Goal: Transaction & Acquisition: Purchase product/service

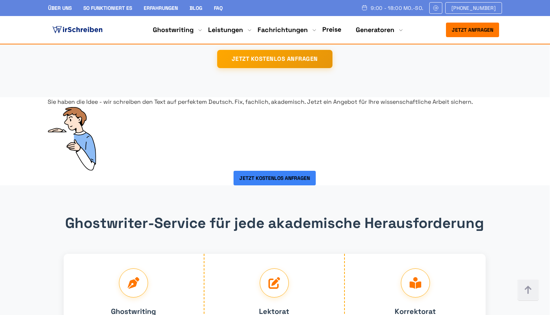
scroll to position [1207, 0]
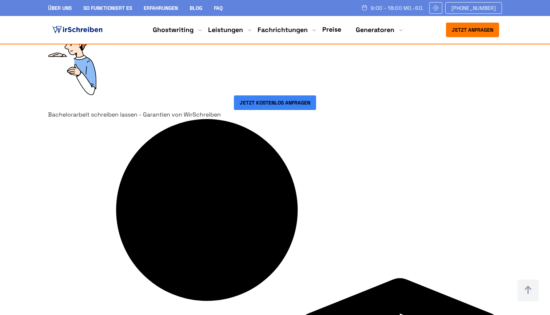
scroll to position [1342, 0]
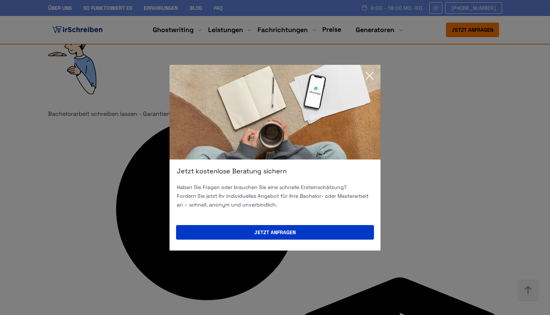
click at [368, 75] on icon at bounding box center [369, 75] width 15 height 15
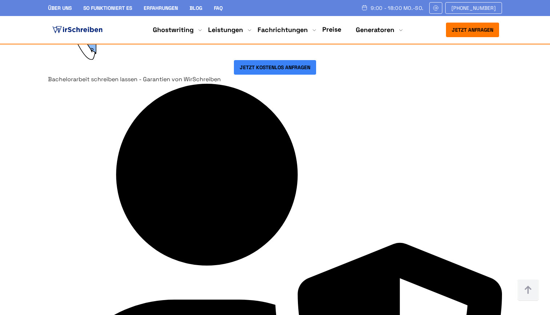
scroll to position [1377, 0]
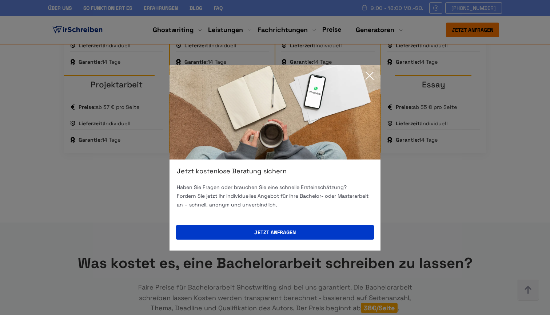
scroll to position [681, 0]
click at [368, 77] on icon at bounding box center [369, 75] width 7 height 7
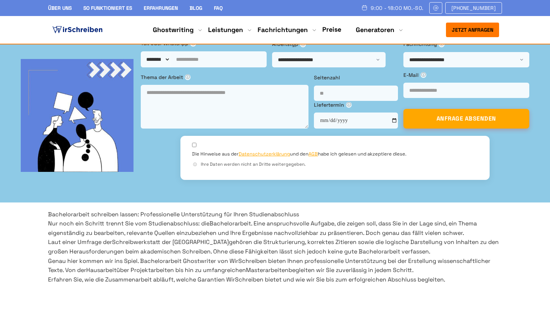
scroll to position [35, 0]
